Goal: Task Accomplishment & Management: Use online tool/utility

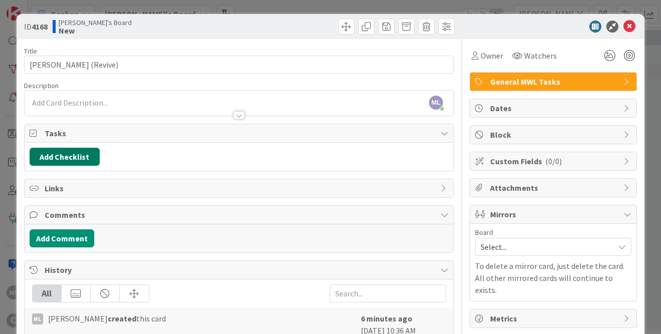
click at [62, 155] on button "Add Checklist" at bounding box center [65, 157] width 70 height 18
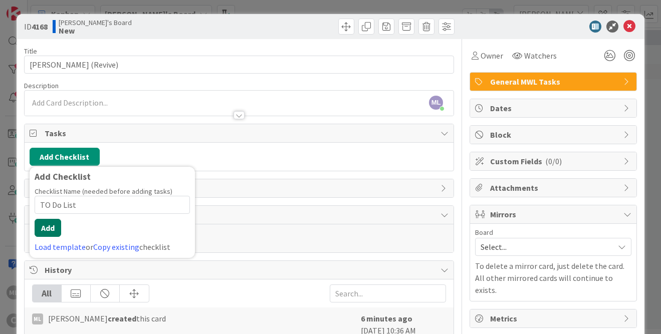
type input "TO Do List"
click at [55, 230] on button "Add" at bounding box center [48, 228] width 27 height 18
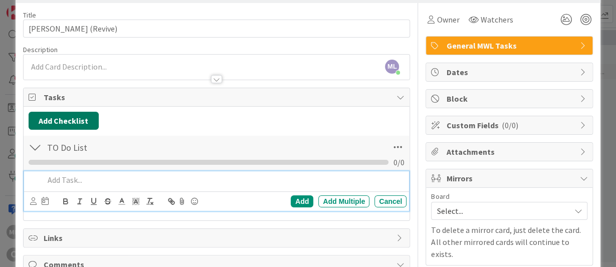
scroll to position [62, 0]
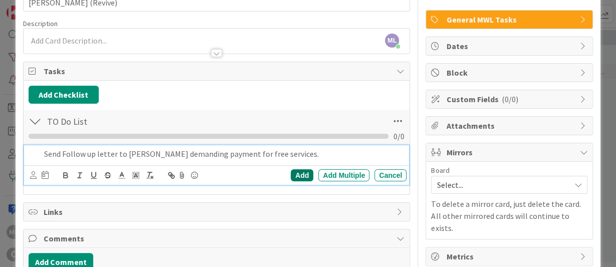
click at [303, 174] on div "Add" at bounding box center [302, 175] width 23 height 12
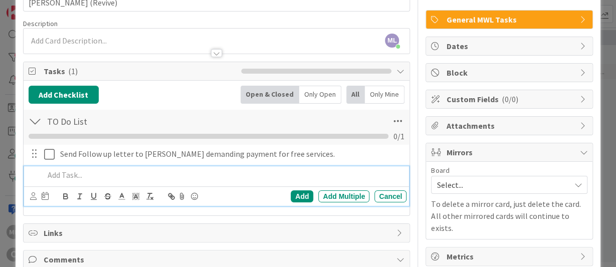
click at [72, 177] on p at bounding box center [223, 175] width 359 height 12
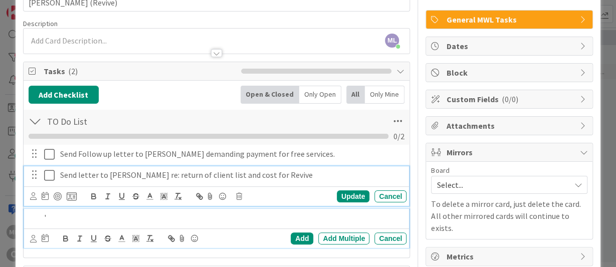
click at [270, 174] on p "Send letter to [PERSON_NAME] re: return of client list and cost for Revive" at bounding box center [231, 175] width 342 height 12
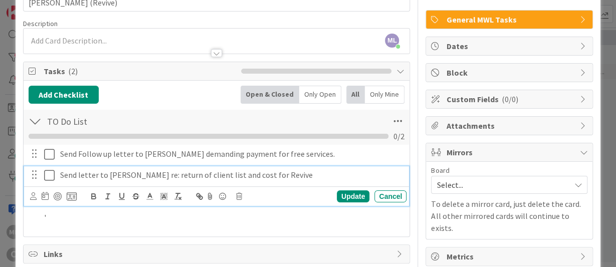
click at [288, 176] on p "Send letter to [PERSON_NAME] re: return of client list and cost for Revive" at bounding box center [231, 175] width 342 height 12
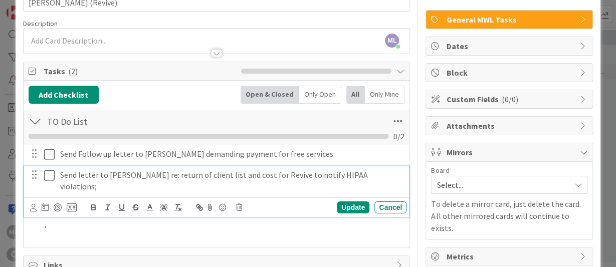
click at [342, 206] on div "Send Follow up letter to [PERSON_NAME] demanding payment for free services. Upd…" at bounding box center [217, 193] width 376 height 97
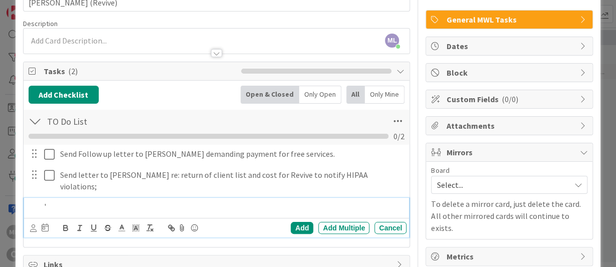
click at [351, 201] on p "'" at bounding box center [223, 207] width 359 height 12
click at [476, 152] on span "Mirrors" at bounding box center [510, 152] width 128 height 12
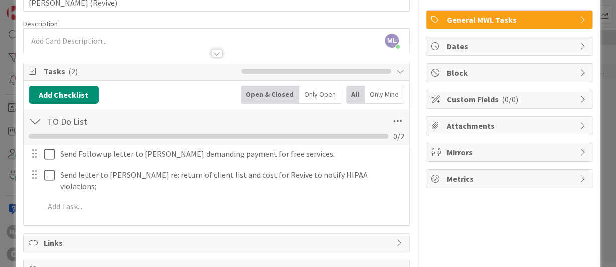
click at [478, 152] on span "Mirrors" at bounding box center [510, 152] width 128 height 12
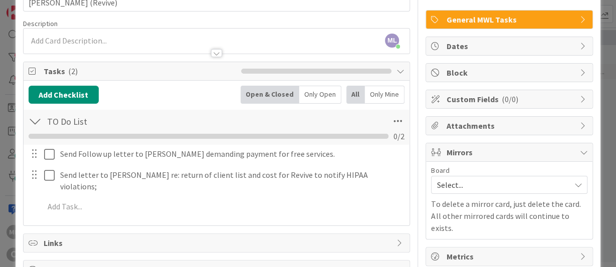
click at [478, 189] on span "Select..." at bounding box center [500, 185] width 128 height 14
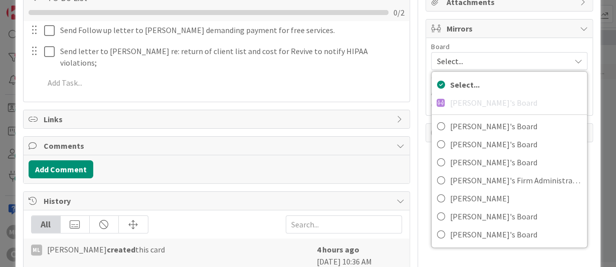
scroll to position [186, 0]
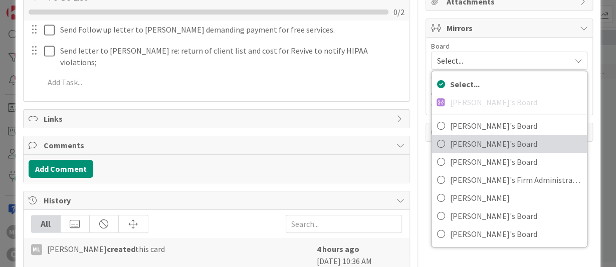
click at [478, 140] on span "[PERSON_NAME]'s Board" at bounding box center [515, 143] width 132 height 15
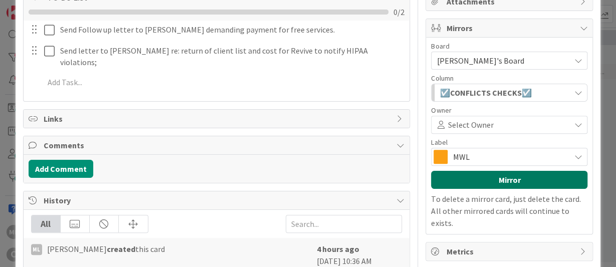
click at [508, 178] on button "Mirror" at bounding box center [509, 180] width 156 height 18
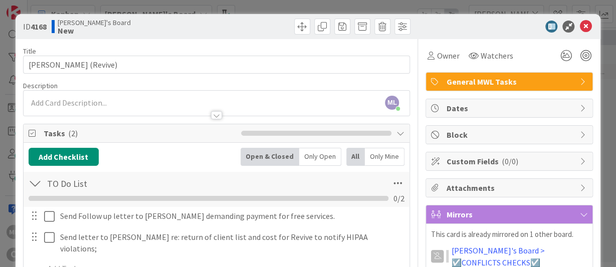
scroll to position [205, 0]
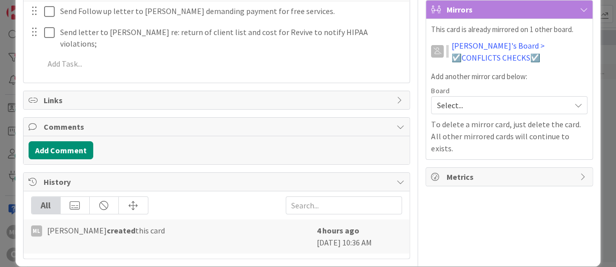
click at [519, 214] on div "Owner Watchers General MWL Tasks Dates Block Custom Fields ( 0/0 ) Attachments …" at bounding box center [508, 46] width 167 height 425
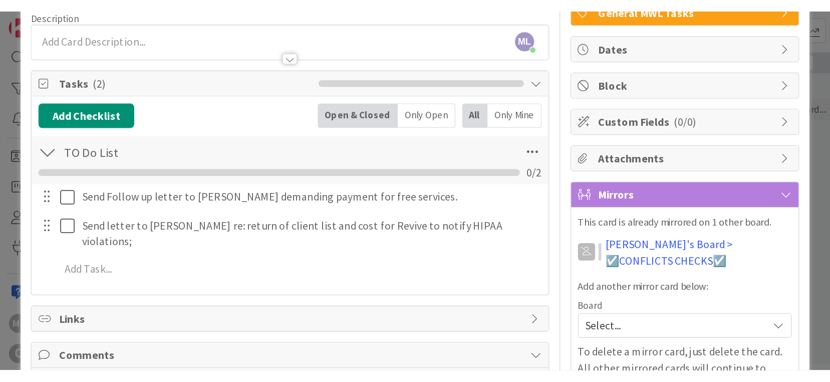
scroll to position [81, 0]
